Goal: Transaction & Acquisition: Download file/media

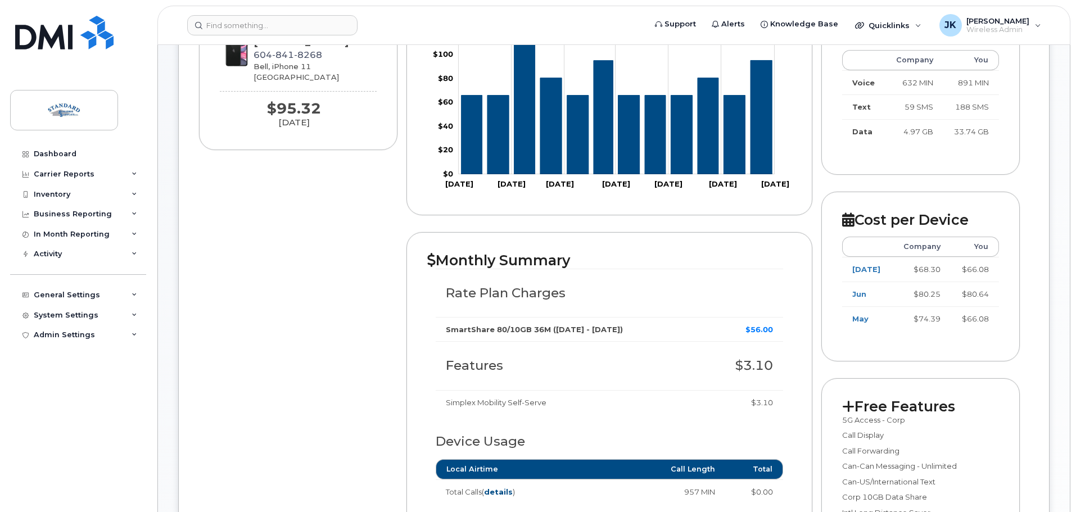
scroll to position [393, 0]
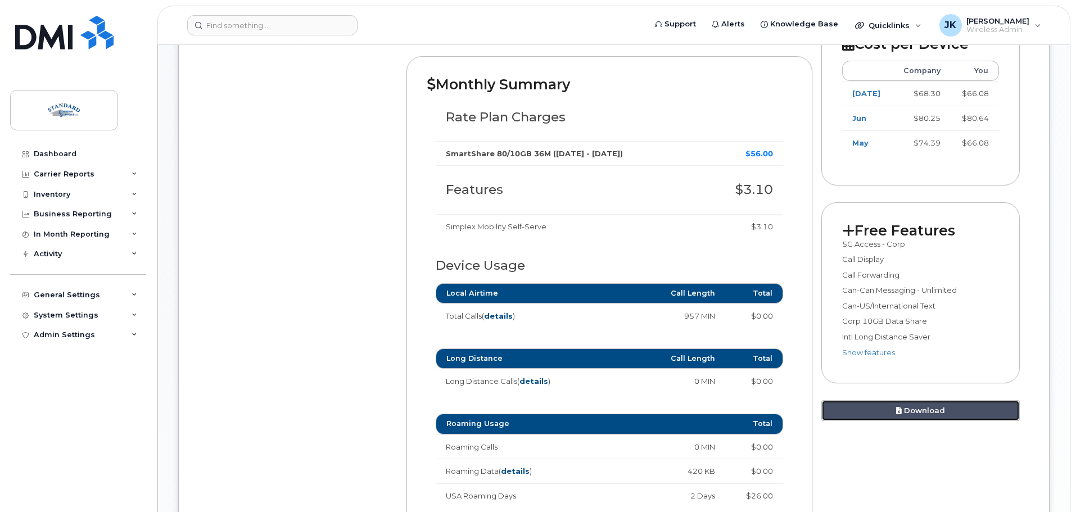
click at [915, 411] on link "Download" at bounding box center [920, 410] width 198 height 21
click at [101, 38] on img at bounding box center [64, 33] width 98 height 34
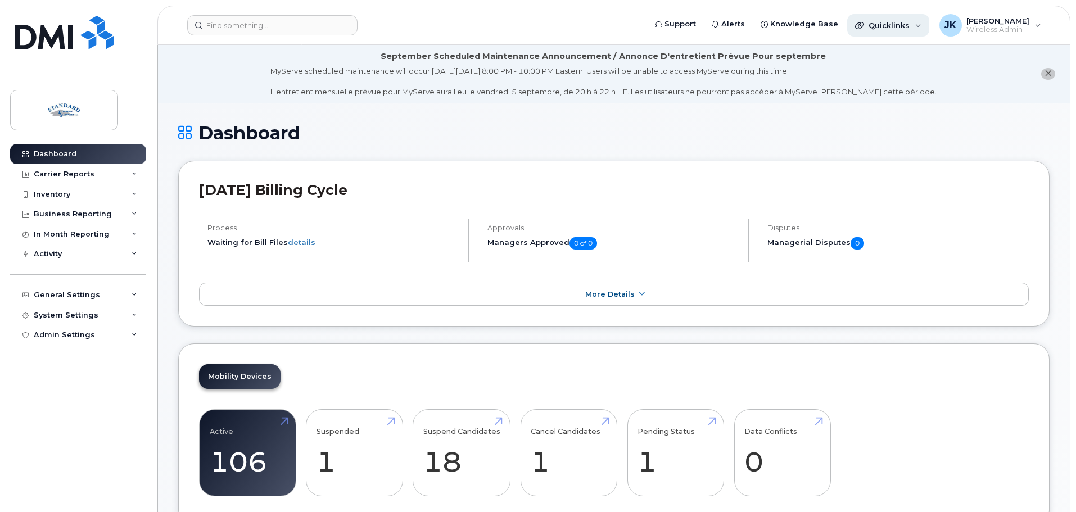
click at [905, 26] on span "Quicklinks" at bounding box center [889, 25] width 41 height 9
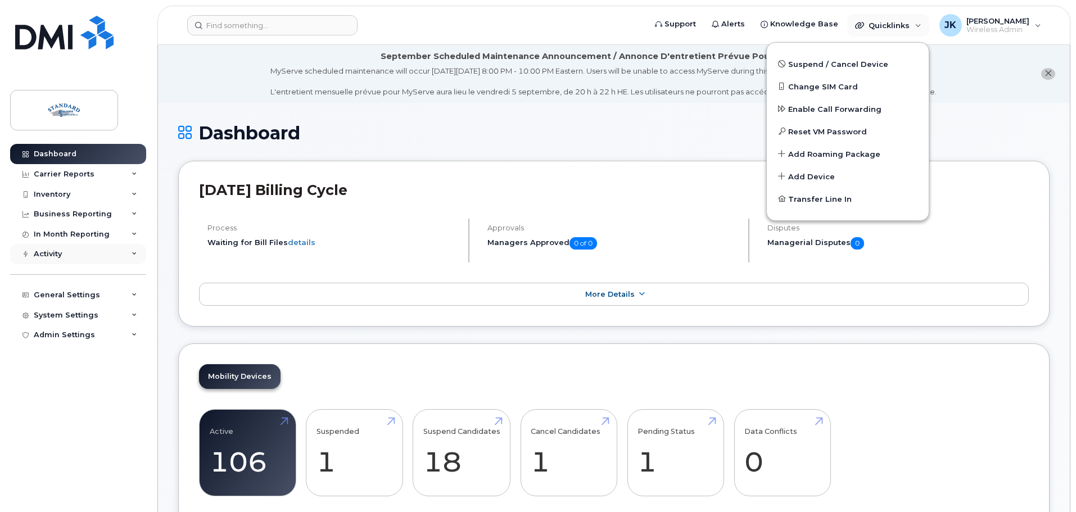
click at [99, 249] on div "Activity" at bounding box center [78, 254] width 136 height 20
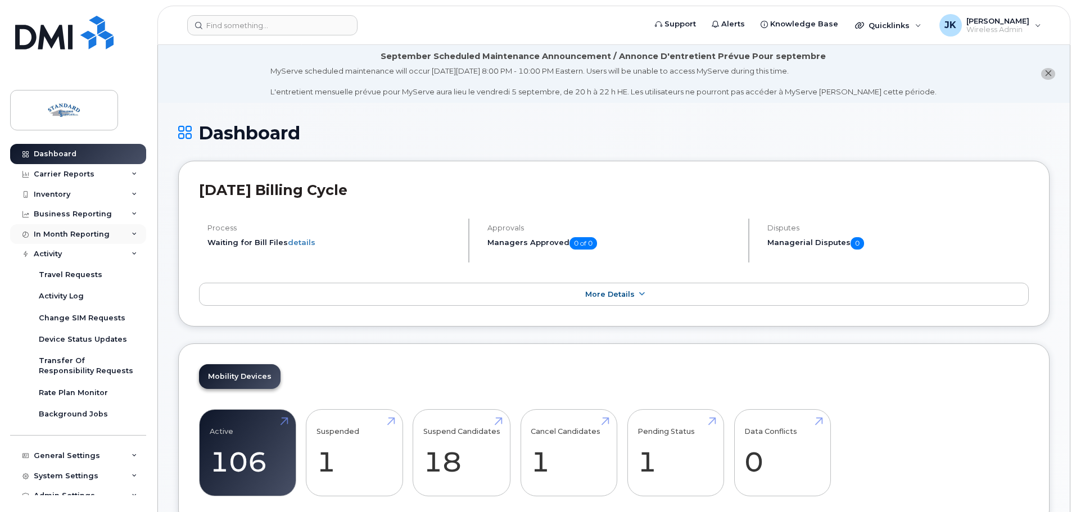
click at [127, 234] on div "In Month Reporting" at bounding box center [78, 234] width 136 height 20
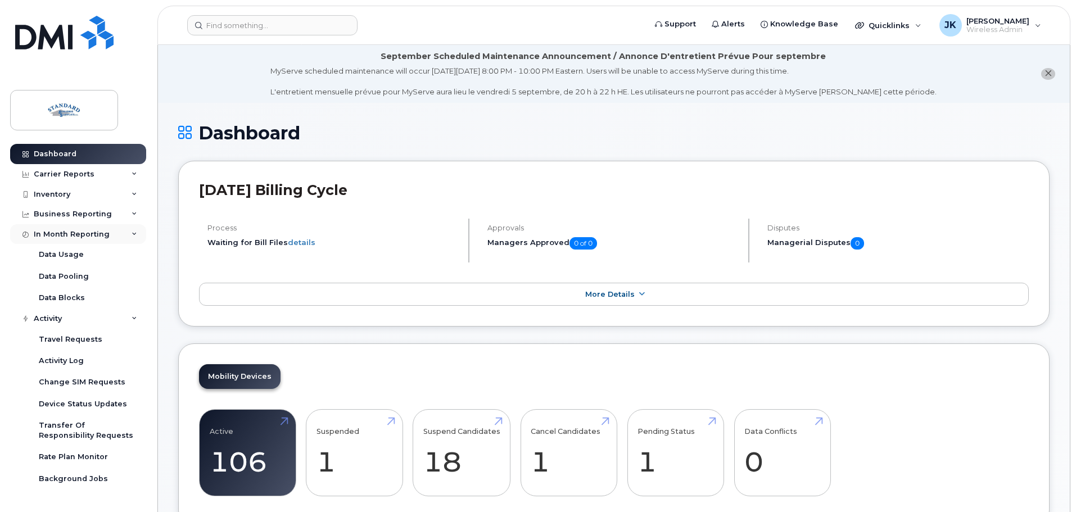
click at [127, 236] on div "In Month Reporting" at bounding box center [78, 234] width 136 height 20
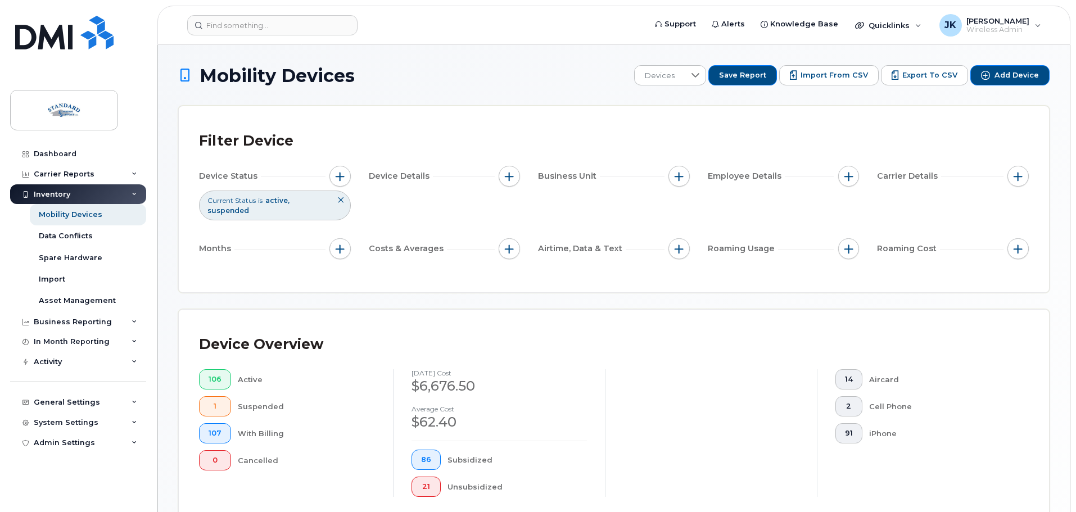
scroll to position [263, 0]
